Goal: Information Seeking & Learning: Learn about a topic

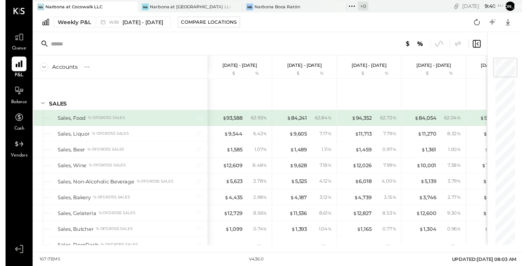
click at [164, 5] on div "Narbona at [GEOGRAPHIC_DATA] LLC" at bounding box center [188, 7] width 83 height 6
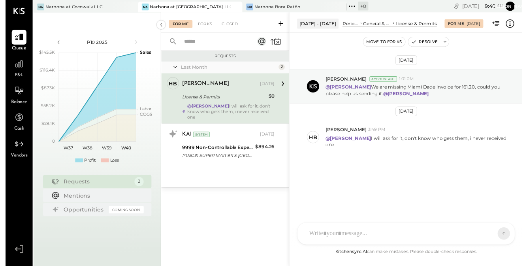
click at [15, 77] on span "P&L" at bounding box center [13, 76] width 9 height 7
